Goal: Transaction & Acquisition: Purchase product/service

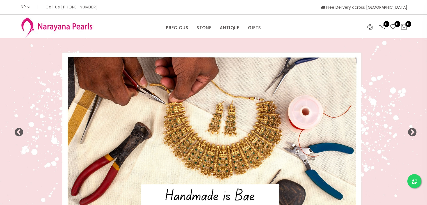
select select "INR"
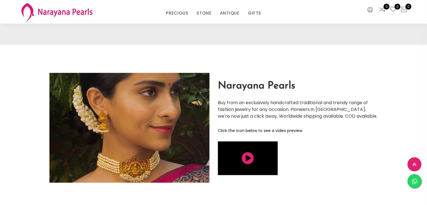
scroll to position [1006, 0]
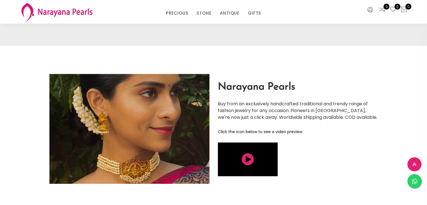
click at [170, 137] on img at bounding box center [129, 129] width 160 height 110
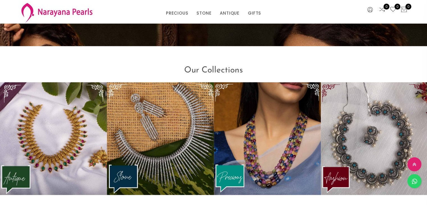
scroll to position [675, 0]
click at [259, 173] on img at bounding box center [267, 138] width 107 height 113
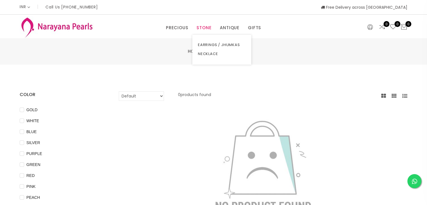
click at [201, 29] on link "STONE" at bounding box center [204, 28] width 15 height 8
click at [204, 55] on link "NECKLACE" at bounding box center [222, 53] width 48 height 9
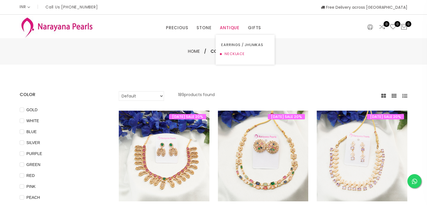
click at [233, 52] on link "NECKLACE" at bounding box center [245, 53] width 48 height 9
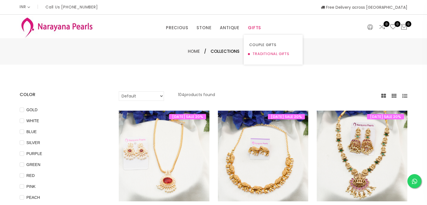
click at [265, 53] on link "TRADITIONAL GIFTS" at bounding box center [273, 53] width 48 height 9
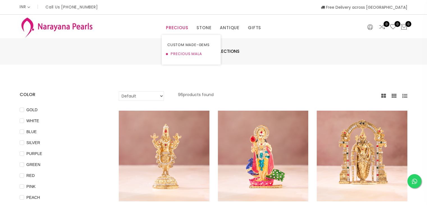
click at [178, 53] on link "PRECIOUS MALA" at bounding box center [191, 53] width 48 height 9
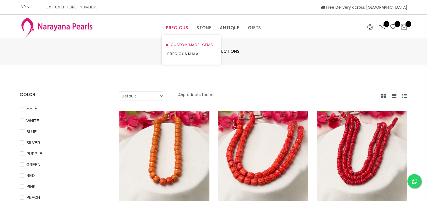
click at [179, 42] on link "CUSTOM MADE-GEMS" at bounding box center [191, 44] width 48 height 9
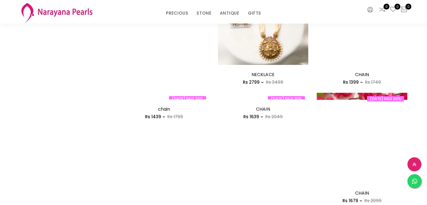
scroll to position [767, 0]
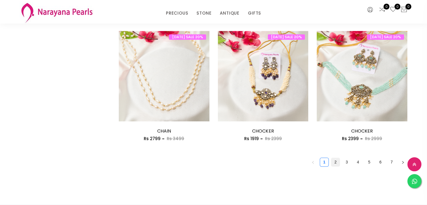
click at [335, 161] on link "2" at bounding box center [335, 162] width 8 height 8
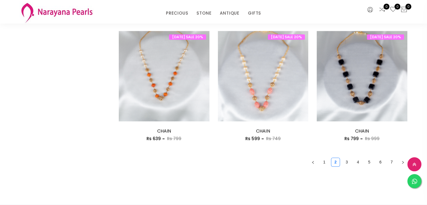
scroll to position [821, 0]
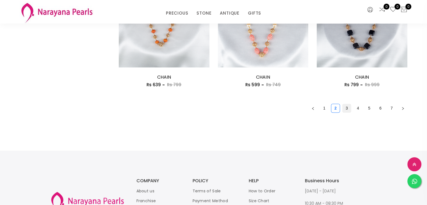
click at [347, 109] on link "3" at bounding box center [347, 108] width 8 height 8
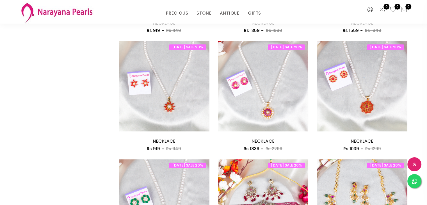
scroll to position [284, 0]
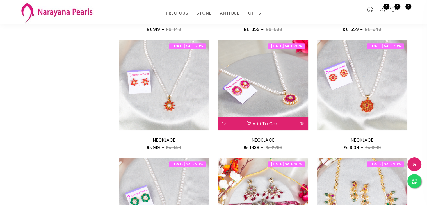
click at [265, 101] on img at bounding box center [263, 85] width 91 height 91
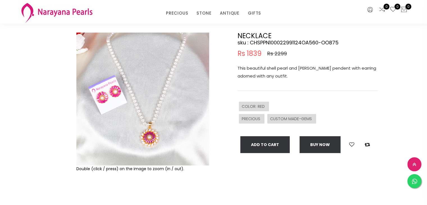
scroll to position [27, 0]
